Goal: Find specific page/section: Find specific page/section

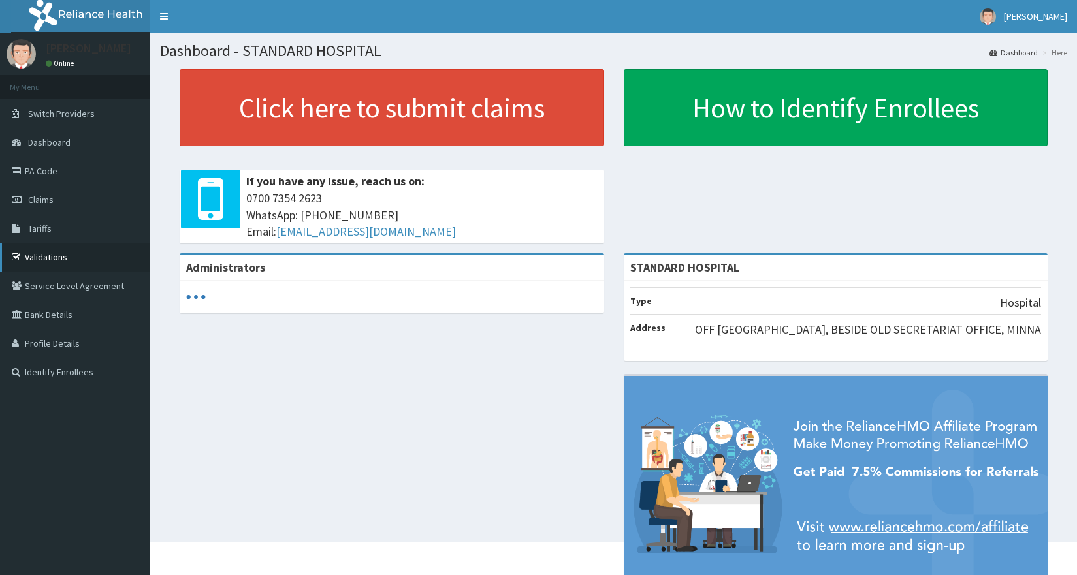
click at [54, 255] on link "Validations" at bounding box center [75, 257] width 150 height 29
click at [37, 259] on link "Validations" at bounding box center [75, 257] width 150 height 29
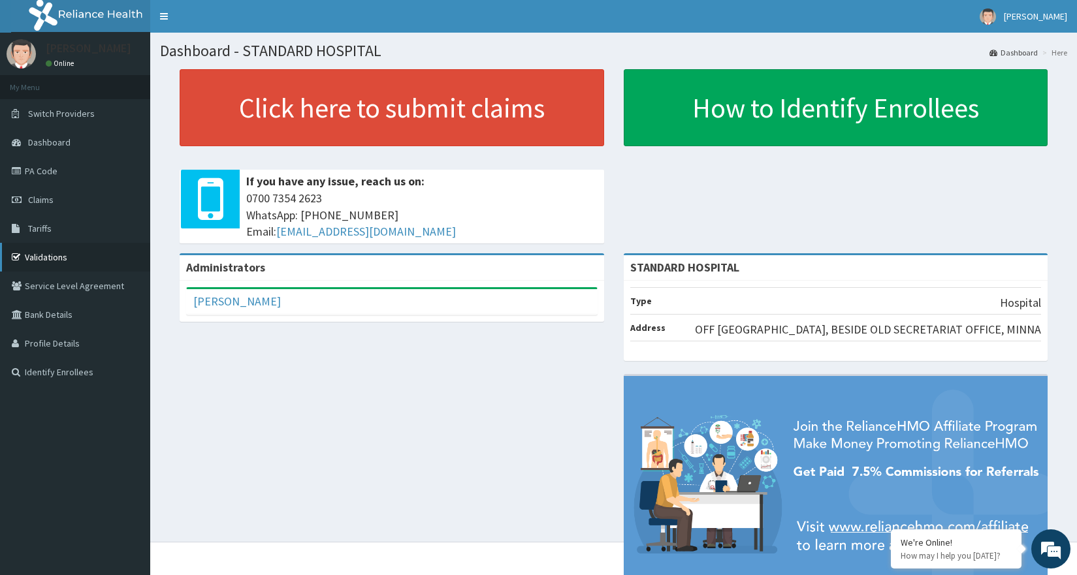
click at [53, 257] on link "Validations" at bounding box center [75, 257] width 150 height 29
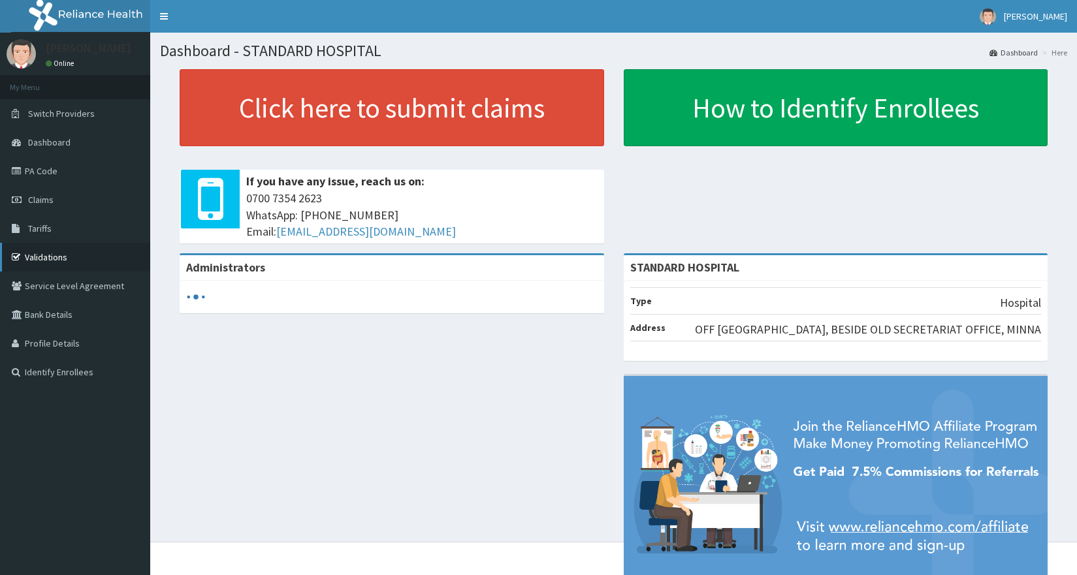
click at [29, 257] on link "Validations" at bounding box center [75, 257] width 150 height 29
click at [59, 253] on link "Validations" at bounding box center [75, 257] width 150 height 29
